Goal: Find specific page/section: Find specific page/section

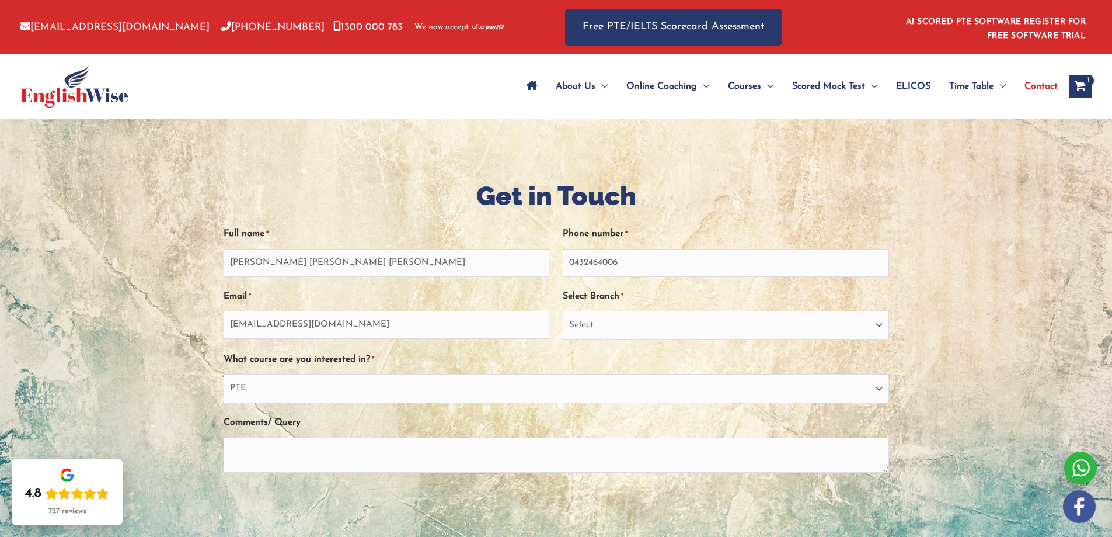
select select "EnglishWise Global [GEOGRAPHIC_DATA]"
select select "PTE"
click at [1050, 86] on span "Contact" at bounding box center [1041, 86] width 33 height 41
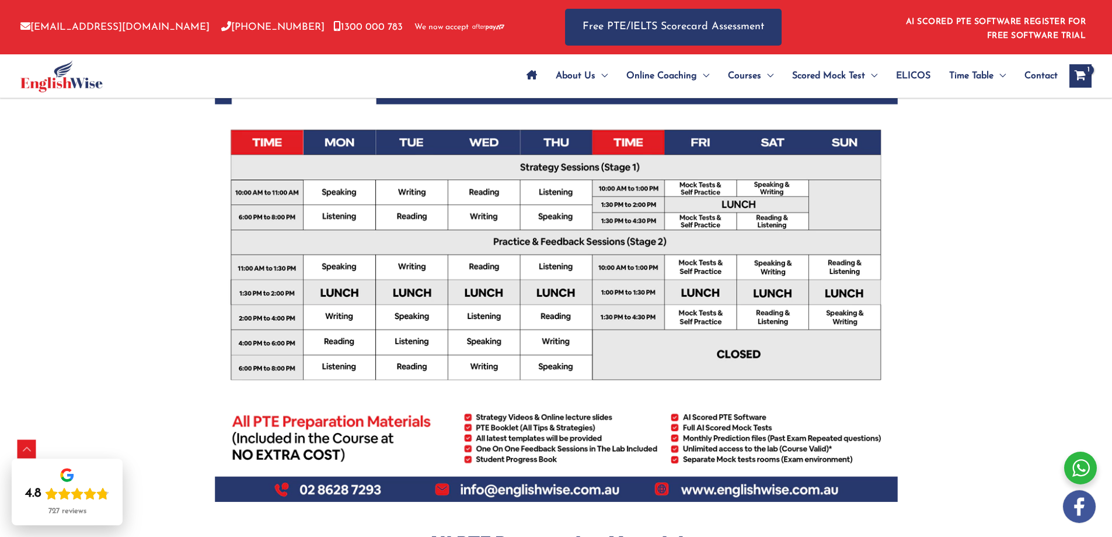
scroll to position [350, 0]
